Goal: Find specific page/section: Find specific page/section

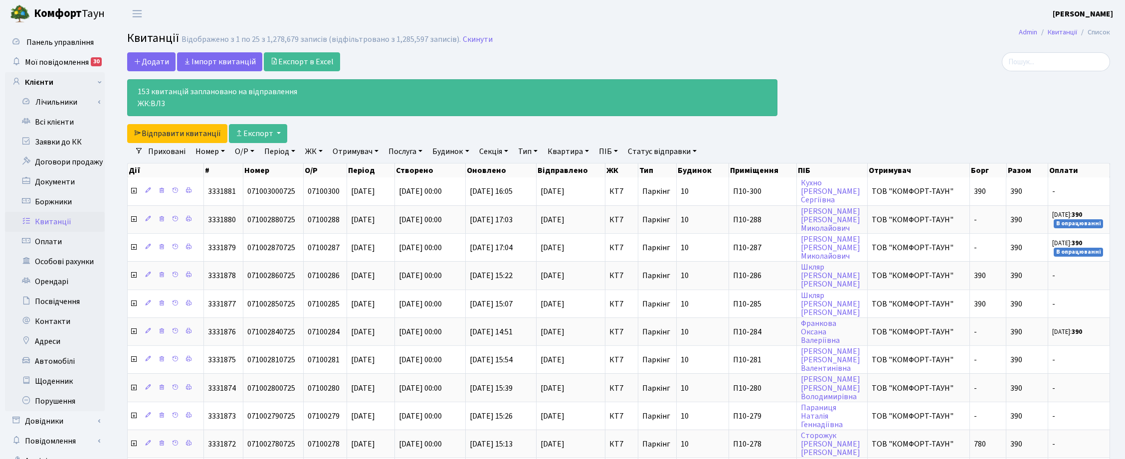
select select "25"
click at [468, 40] on link "Скинути" at bounding box center [478, 39] width 30 height 9
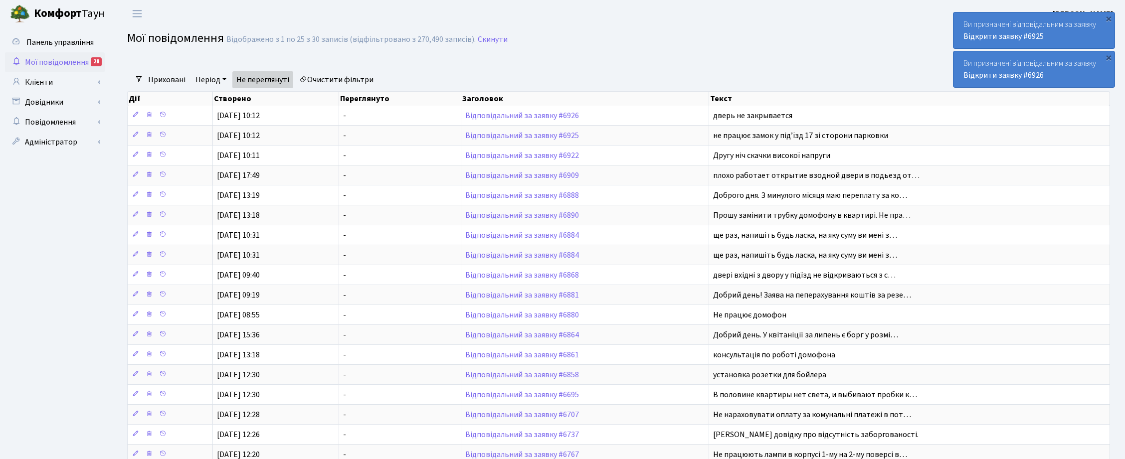
select select "25"
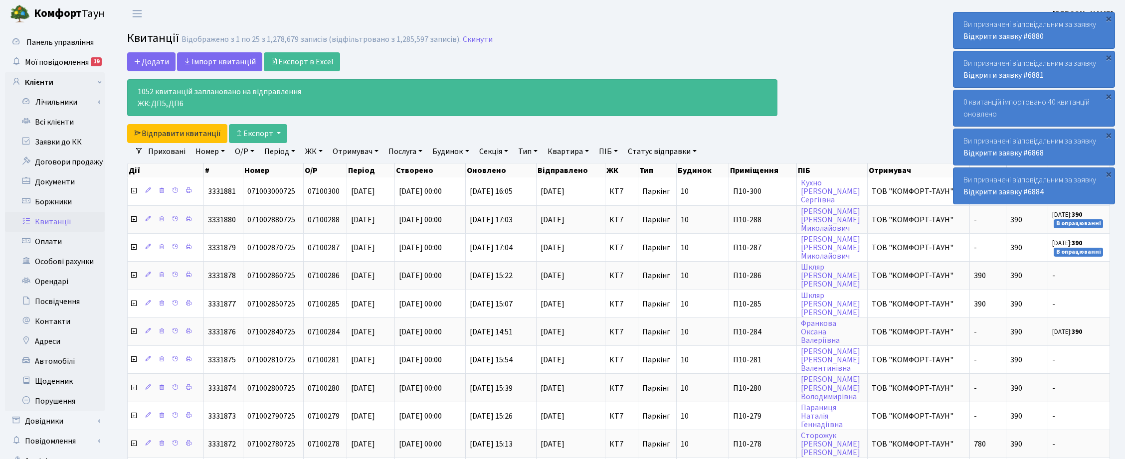
select select "25"
click at [65, 122] on link "Всі клієнти" at bounding box center [55, 122] width 100 height 20
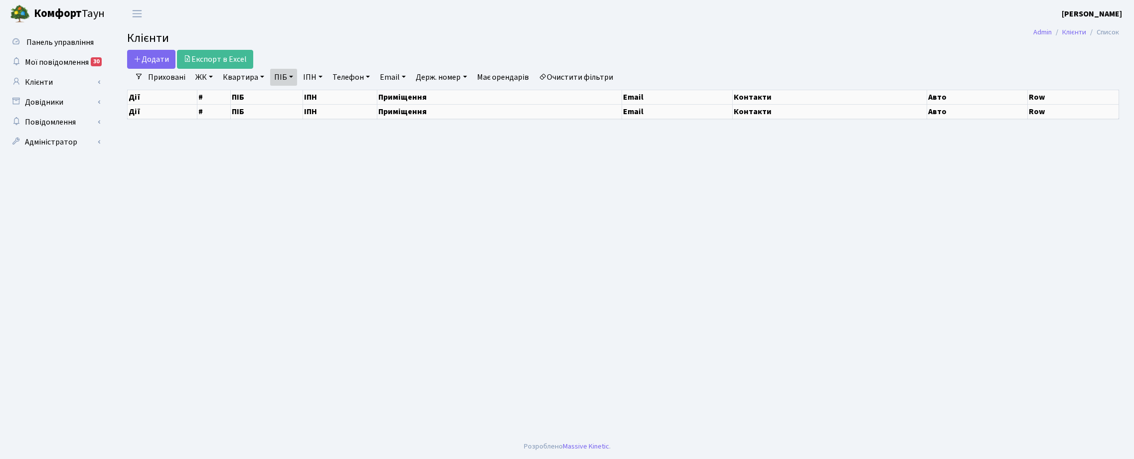
select select "25"
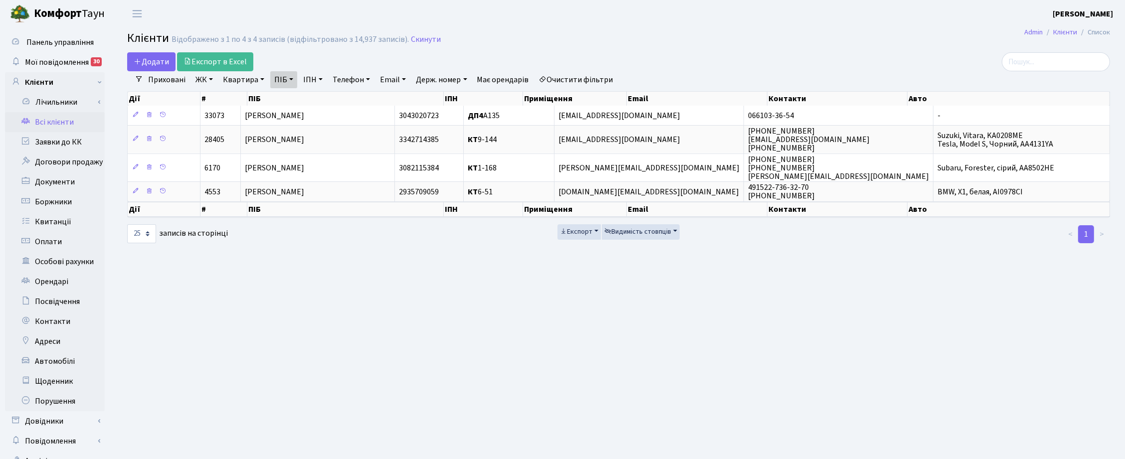
click at [293, 78] on link "ПІБ" at bounding box center [283, 79] width 27 height 17
click at [337, 99] on icon at bounding box center [339, 99] width 8 height 8
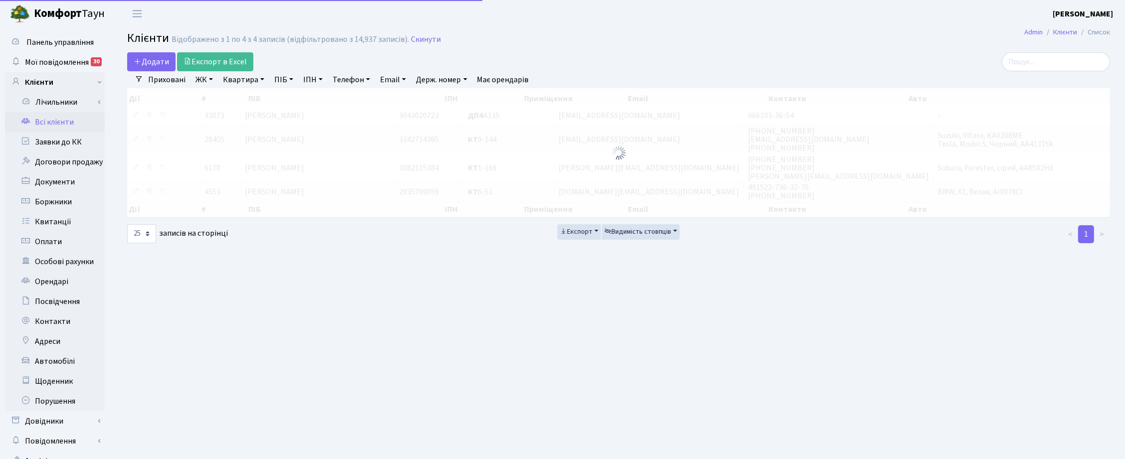
click at [240, 77] on link "Квартира" at bounding box center [243, 79] width 49 height 17
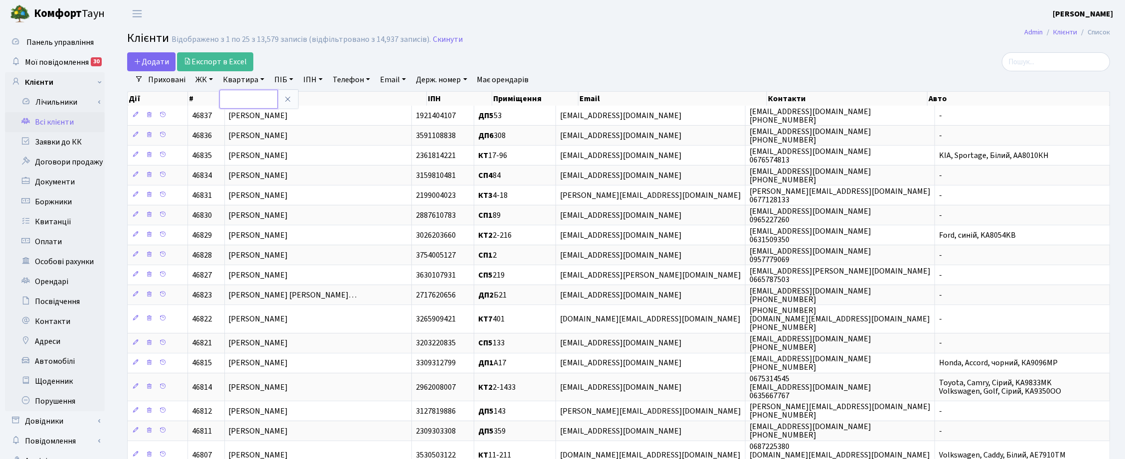
click at [242, 99] on input "text" at bounding box center [248, 99] width 58 height 19
type input "5-309"
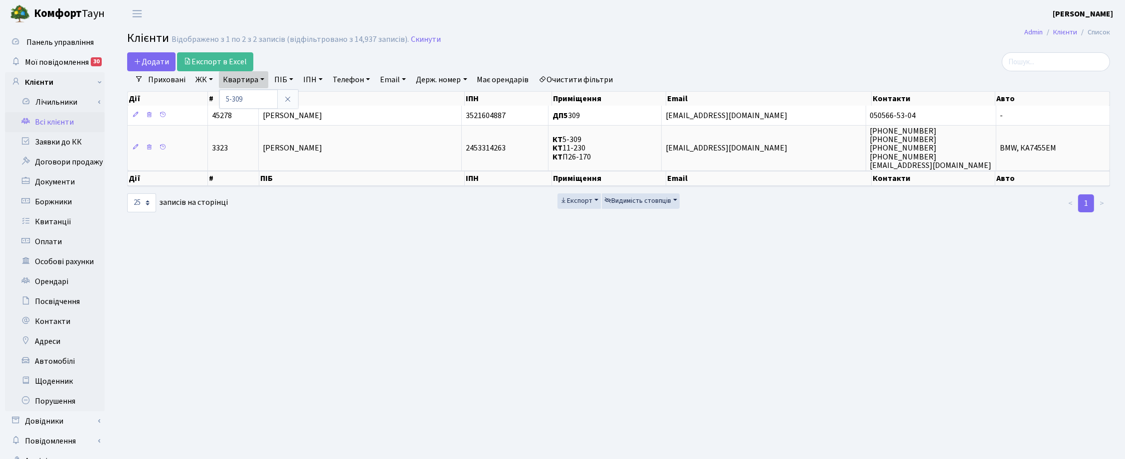
click at [499, 273] on main "Admin Клієнти Список Клієнти Відображено з 1 по 2 з 2 записів (відфільтровано з…" at bounding box center [618, 251] width 1013 height 449
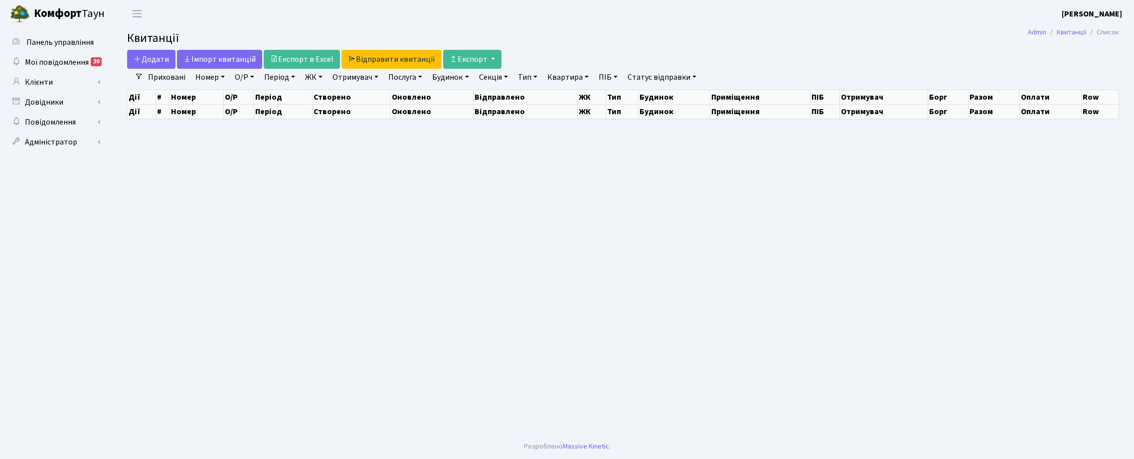
select select "25"
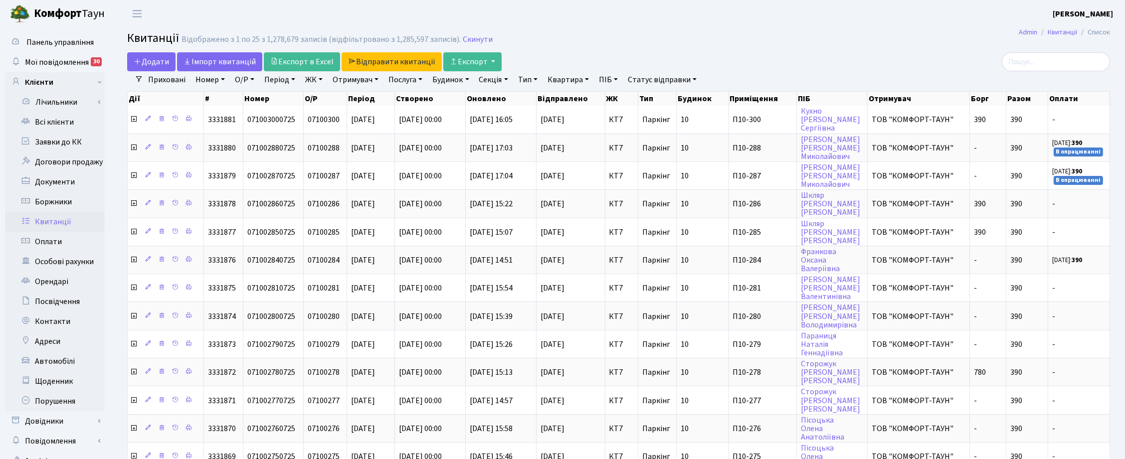
click at [322, 81] on link "ЖК" at bounding box center [313, 79] width 25 height 17
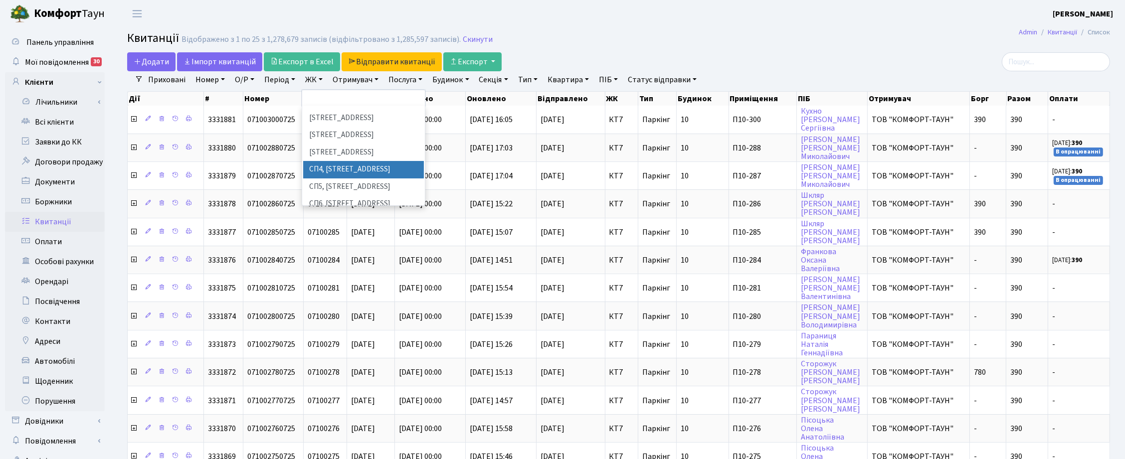
scroll to position [187, 0]
click at [332, 228] on li "[STREET_ADDRESS][PERSON_NAME]" at bounding box center [363, 242] width 121 height 28
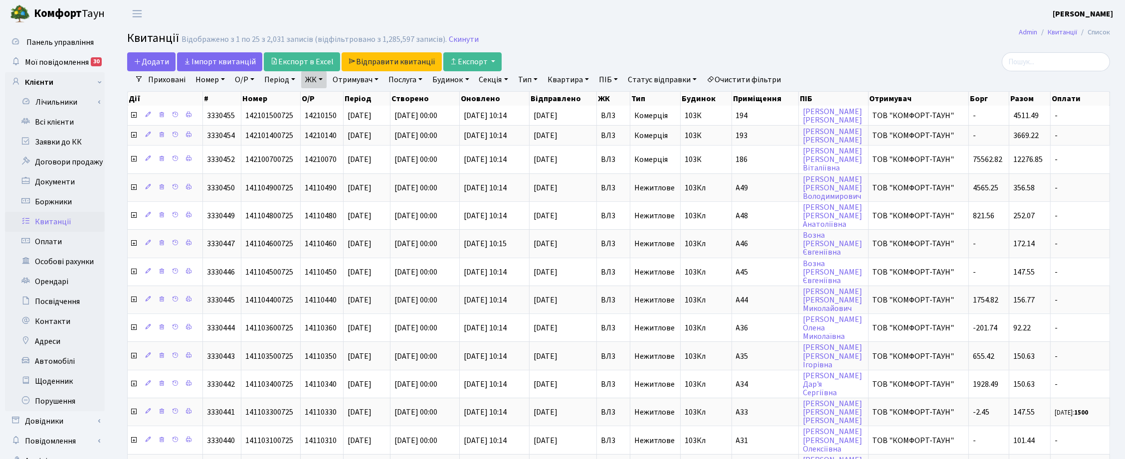
click at [584, 81] on link "Квартира" at bounding box center [568, 79] width 49 height 17
type input "64"
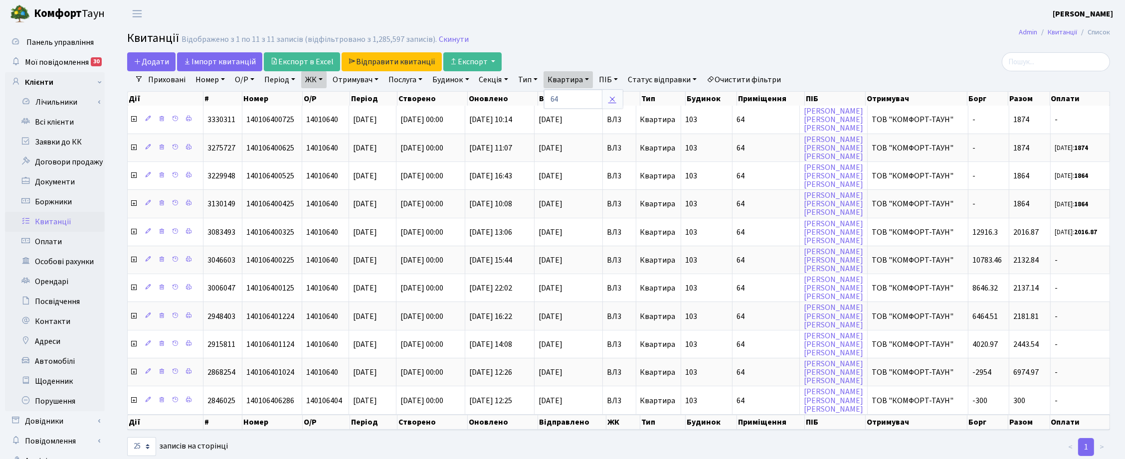
click at [616, 100] on icon at bounding box center [612, 99] width 8 height 8
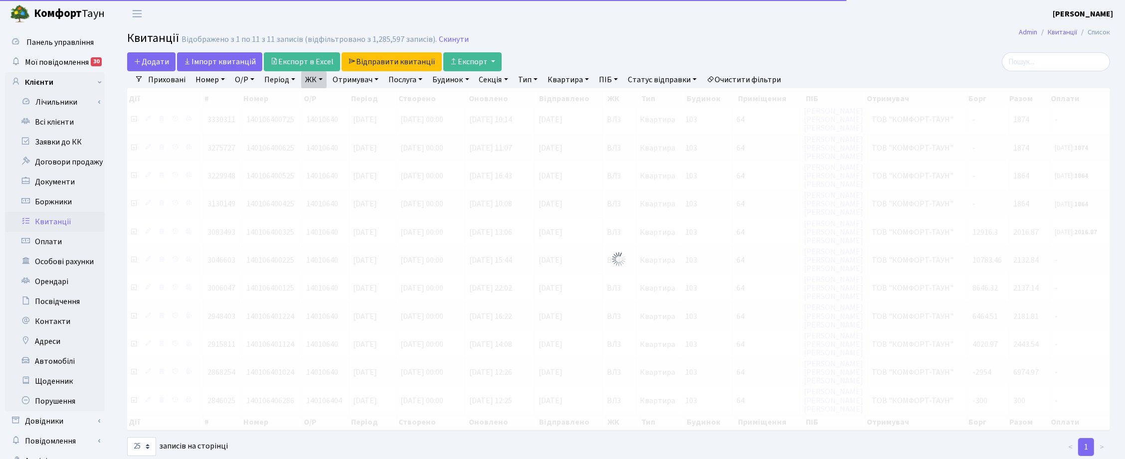
click at [619, 85] on link "ПІБ" at bounding box center [608, 79] width 27 height 17
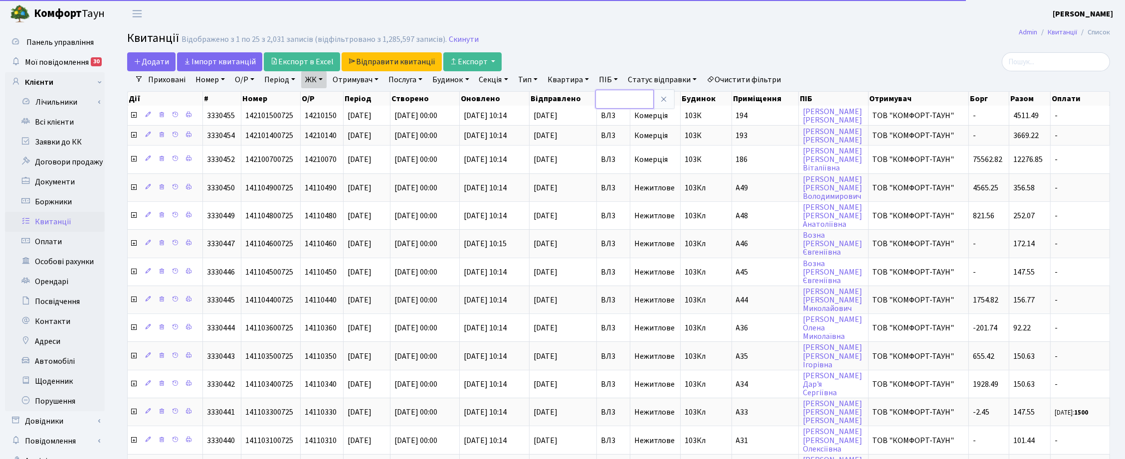
click at [618, 94] on input "text" at bounding box center [624, 99] width 58 height 19
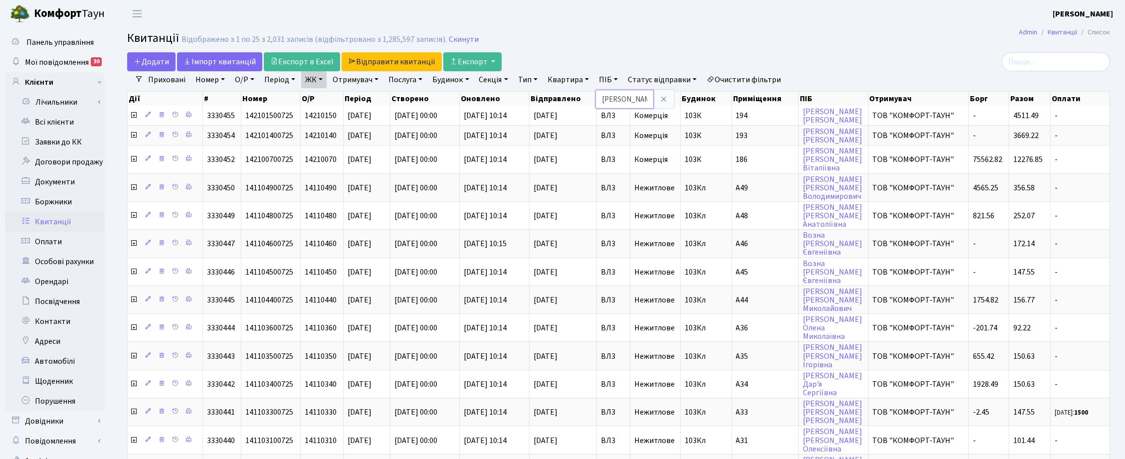
type input "[PERSON_NAME]"
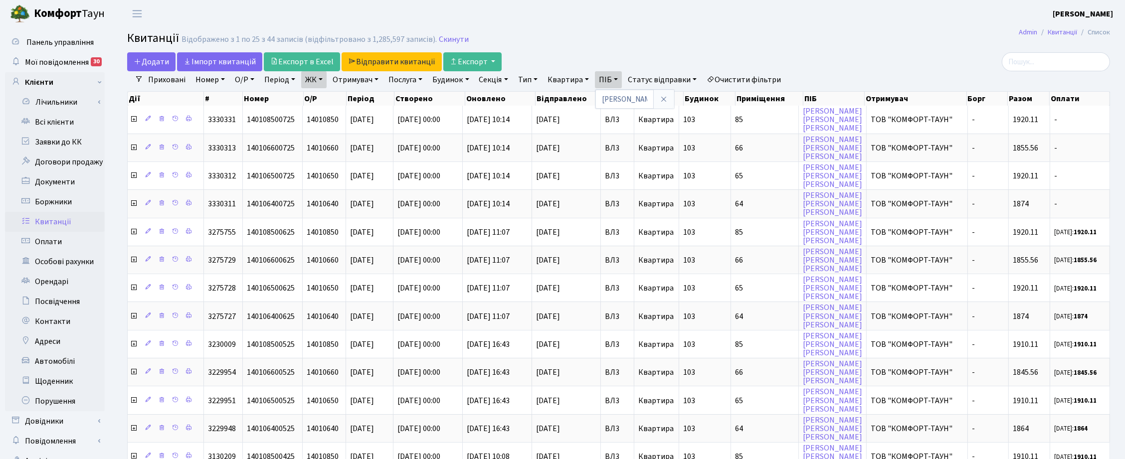
click at [602, 15] on header "[PERSON_NAME] [PERSON_NAME] Мій обліковий запис Вийти" at bounding box center [562, 13] width 1125 height 27
